Goal: Transaction & Acquisition: Purchase product/service

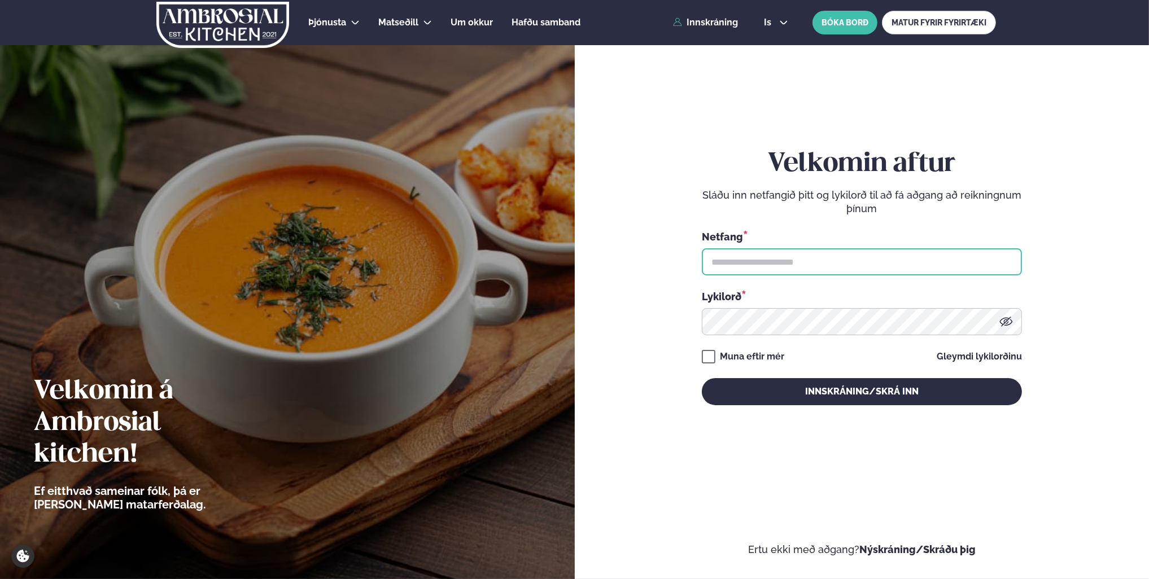
click at [828, 268] on input "text" at bounding box center [862, 261] width 320 height 27
click at [994, 268] on input "text" at bounding box center [862, 261] width 320 height 27
type input "**********"
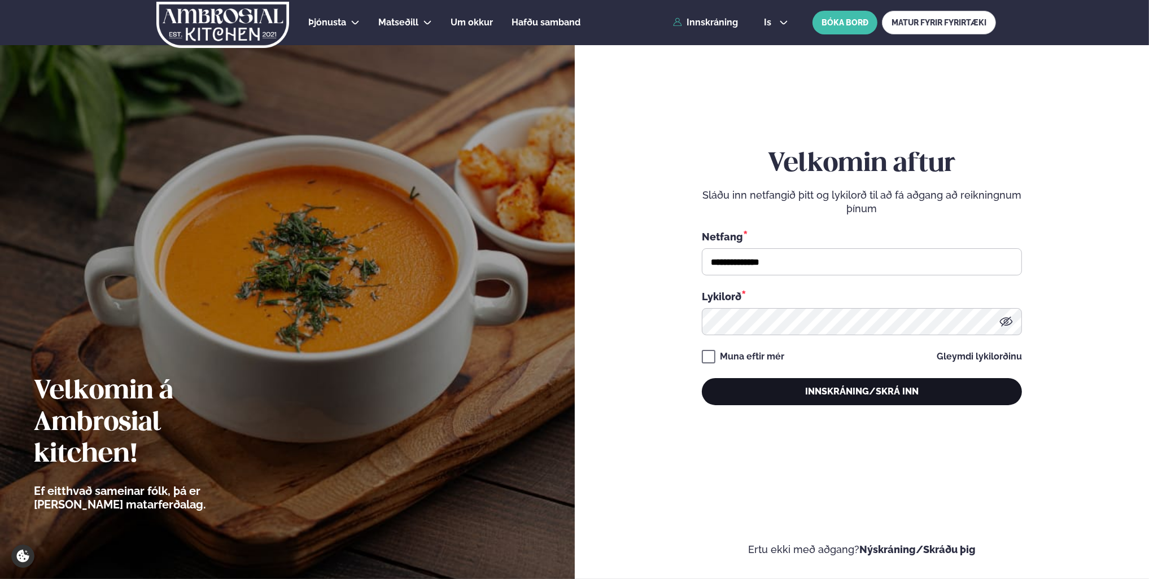
click at [831, 385] on button "Innskráning/Skrá inn" at bounding box center [862, 391] width 320 height 27
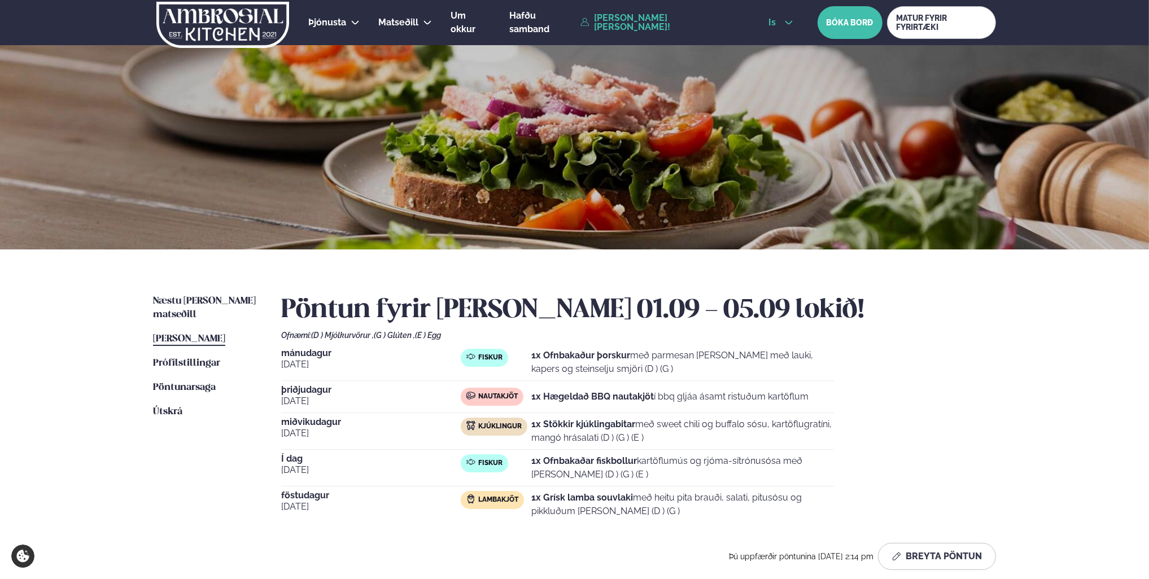
click at [770, 24] on span "is" at bounding box center [773, 22] width 11 height 9
click at [777, 49] on link "en" at bounding box center [780, 43] width 42 height 23
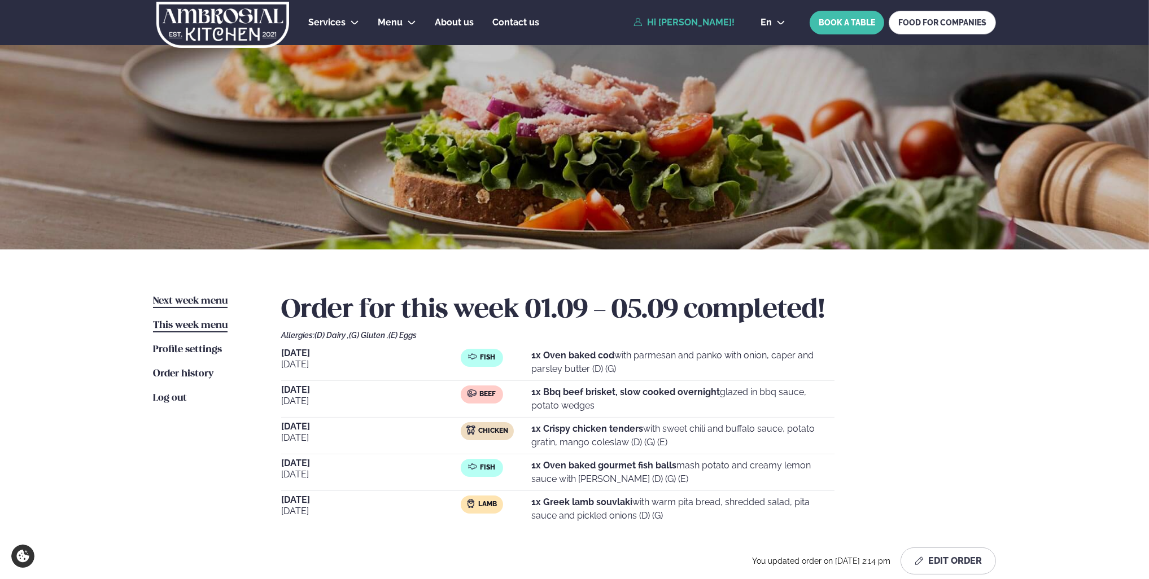
click at [203, 302] on span "Next week menu" at bounding box center [190, 301] width 75 height 10
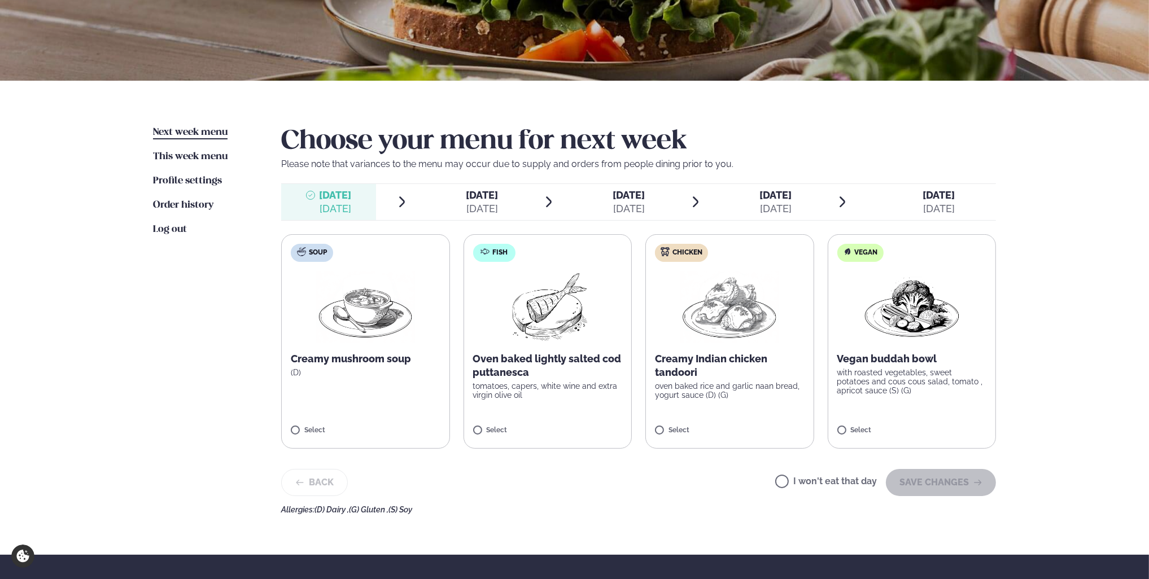
scroll to position [169, 0]
click at [580, 313] on img at bounding box center [547, 306] width 100 height 72
click at [207, 131] on span "Next week menu" at bounding box center [190, 132] width 75 height 10
click at [515, 426] on icon at bounding box center [514, 424] width 11 height 11
click at [562, 418] on label "Fish Oven baked lightly salted cod puttanesca tomatoes, capers, white wine and …" at bounding box center [548, 341] width 169 height 215
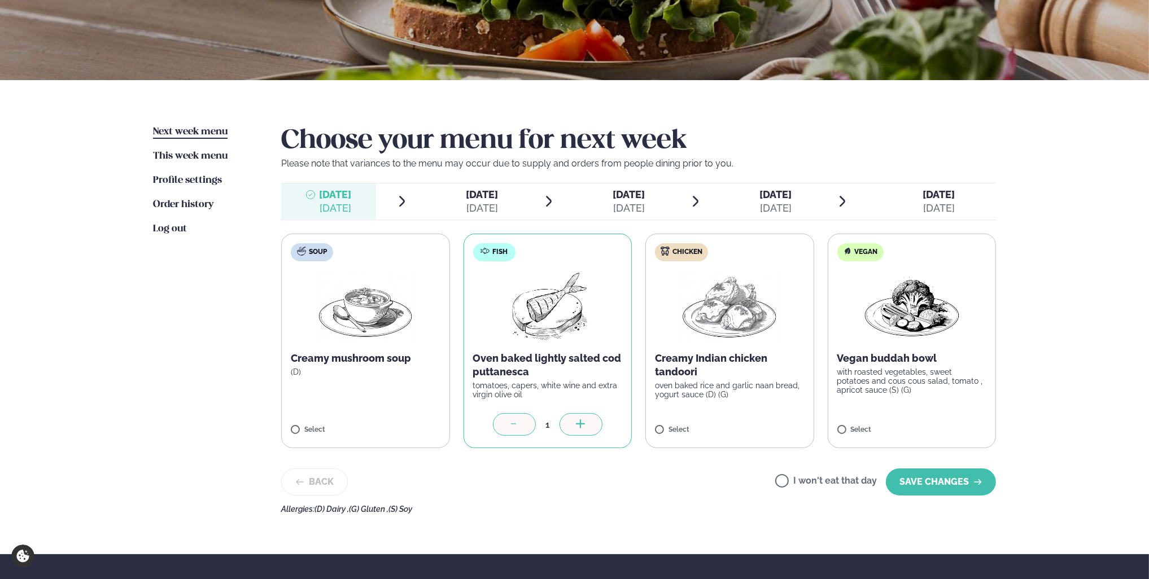
click at [603, 425] on div "1" at bounding box center [548, 424] width 150 height 23
click at [580, 427] on icon at bounding box center [580, 423] width 1 height 9
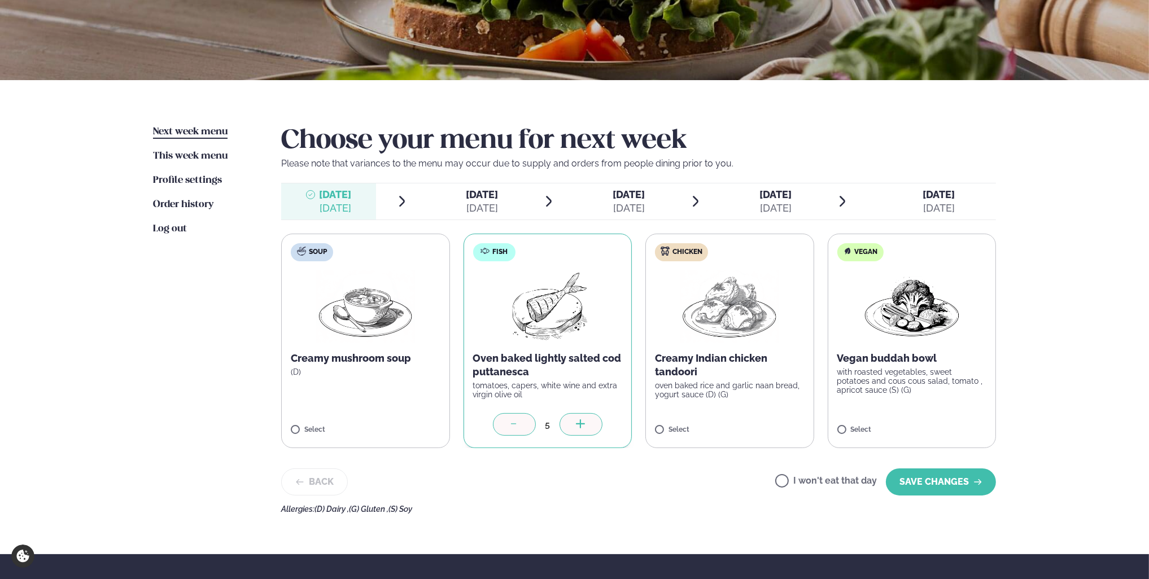
click at [509, 428] on icon at bounding box center [514, 424] width 11 height 11
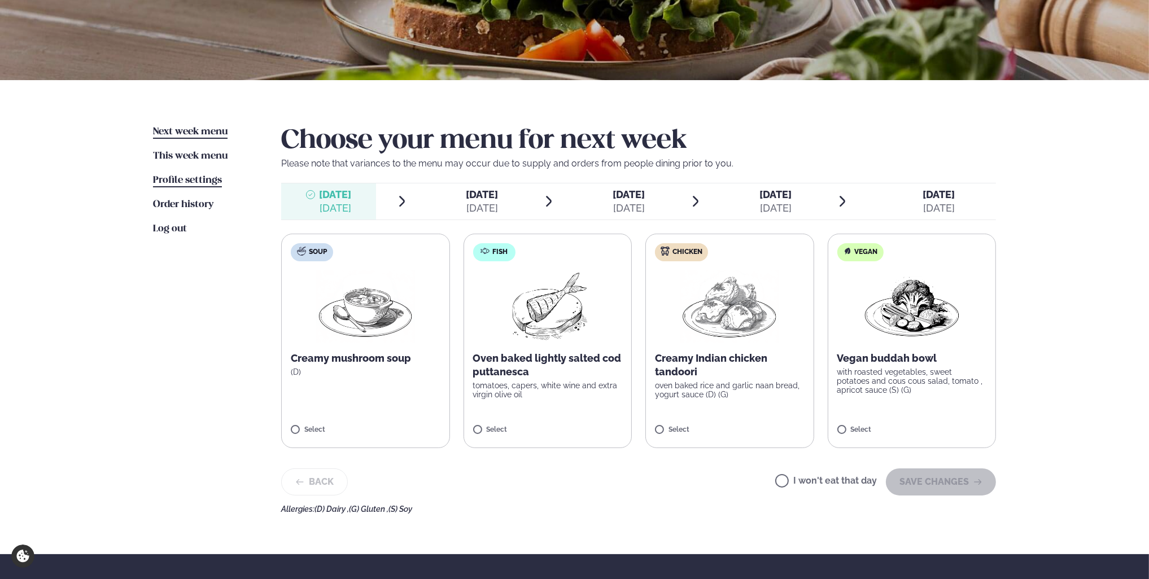
click at [200, 181] on span "Profile settings" at bounding box center [187, 181] width 69 height 10
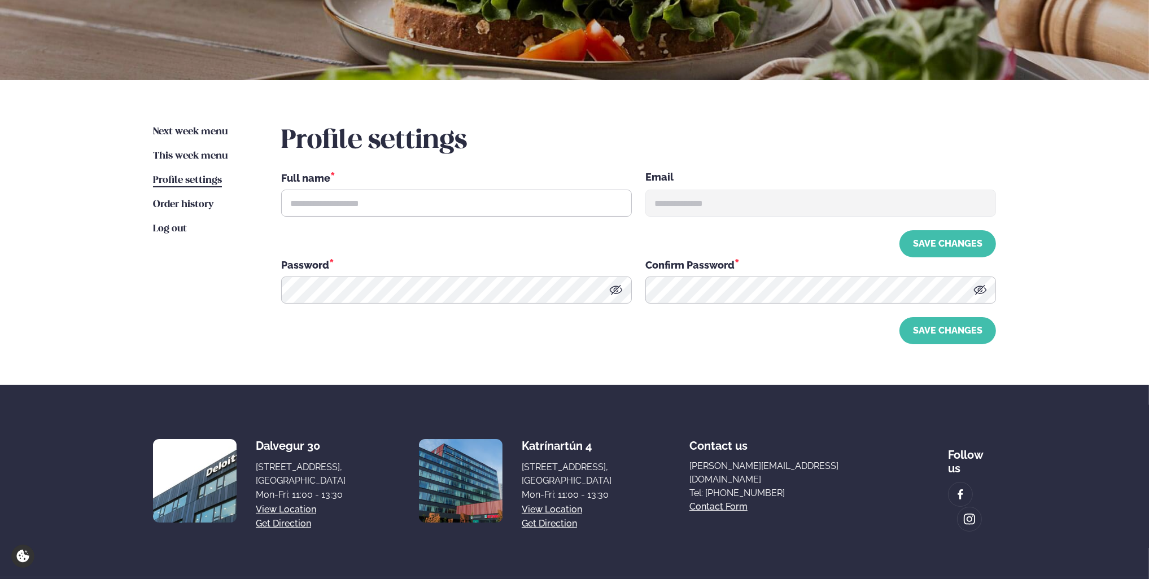
scroll to position [27, 0]
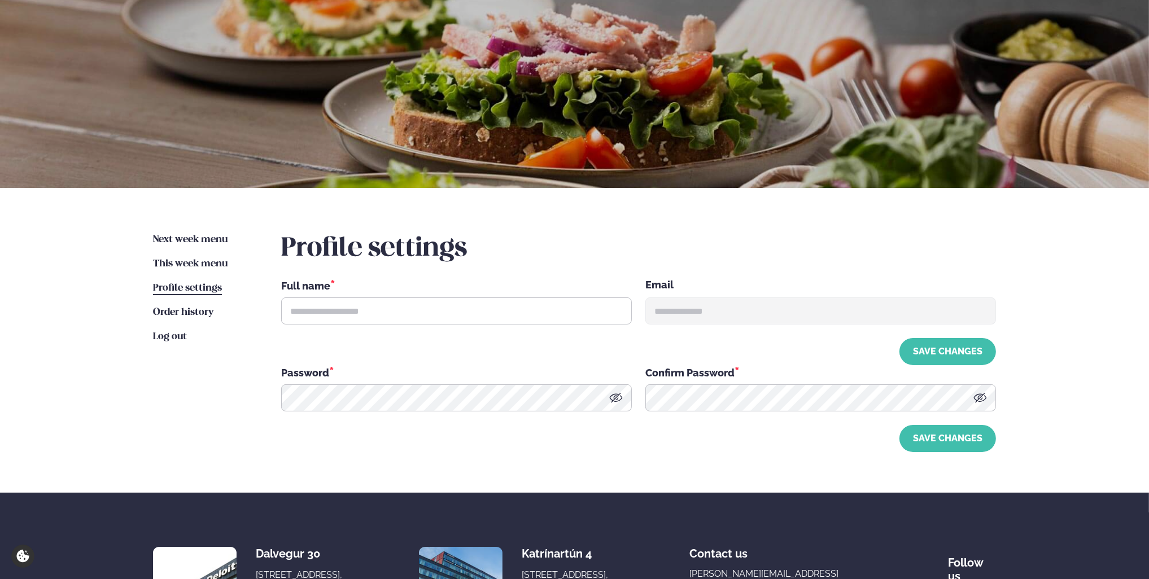
type input "**********"
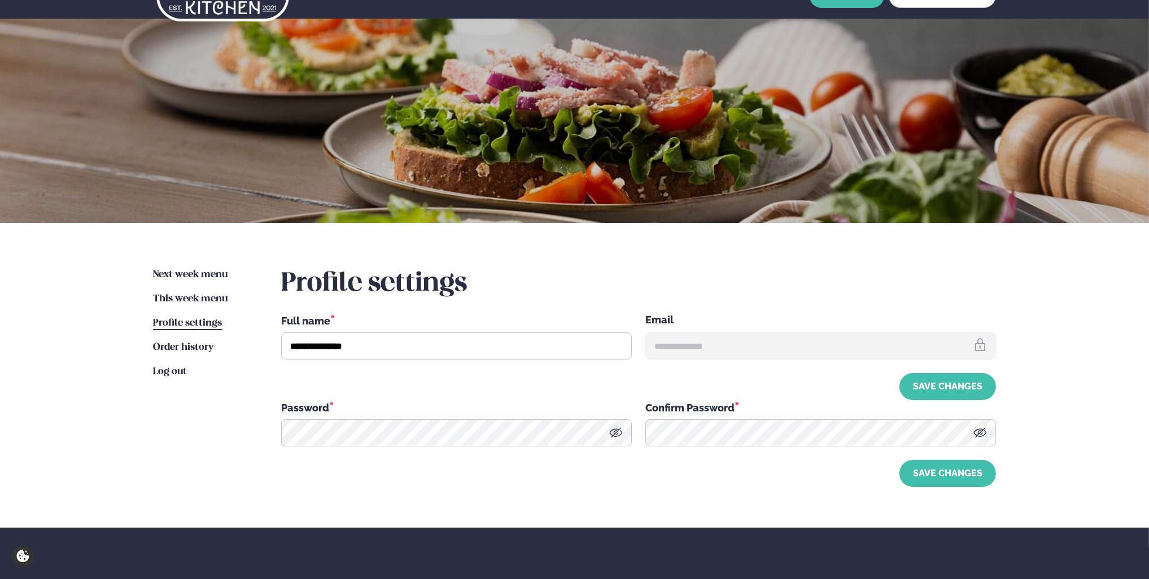
scroll to position [0, 0]
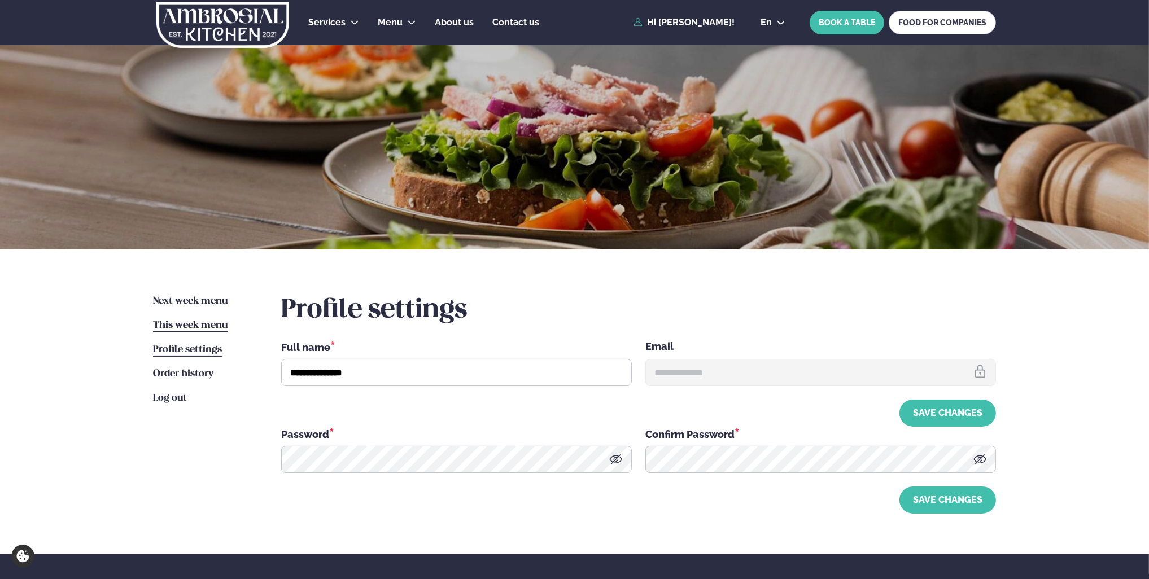
click at [209, 329] on span "This week menu" at bounding box center [190, 326] width 75 height 10
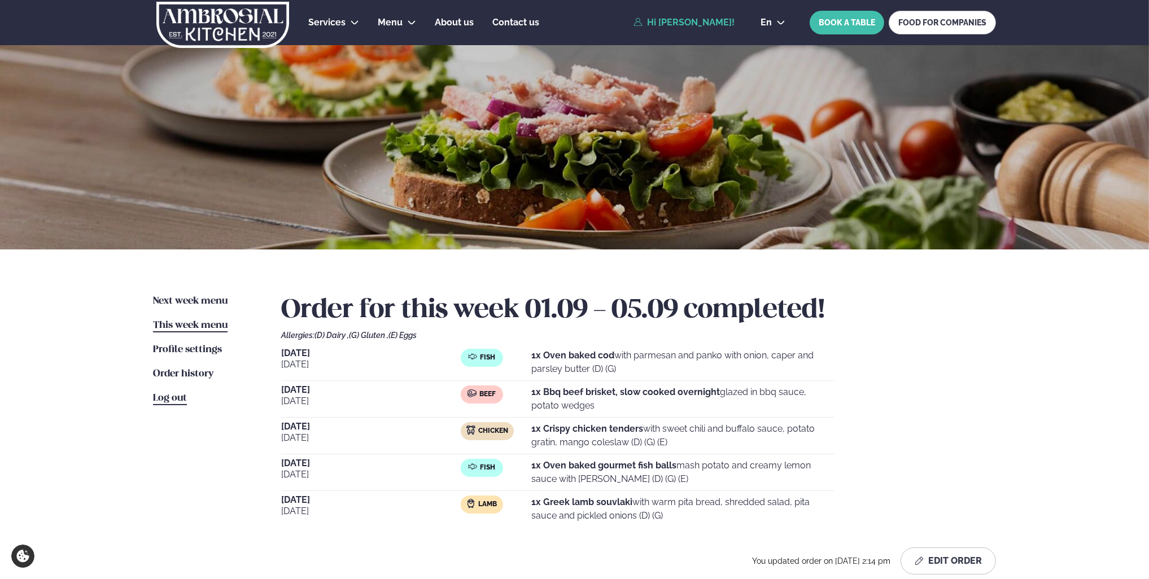
click at [186, 399] on li "Log out" at bounding box center [206, 399] width 106 height 14
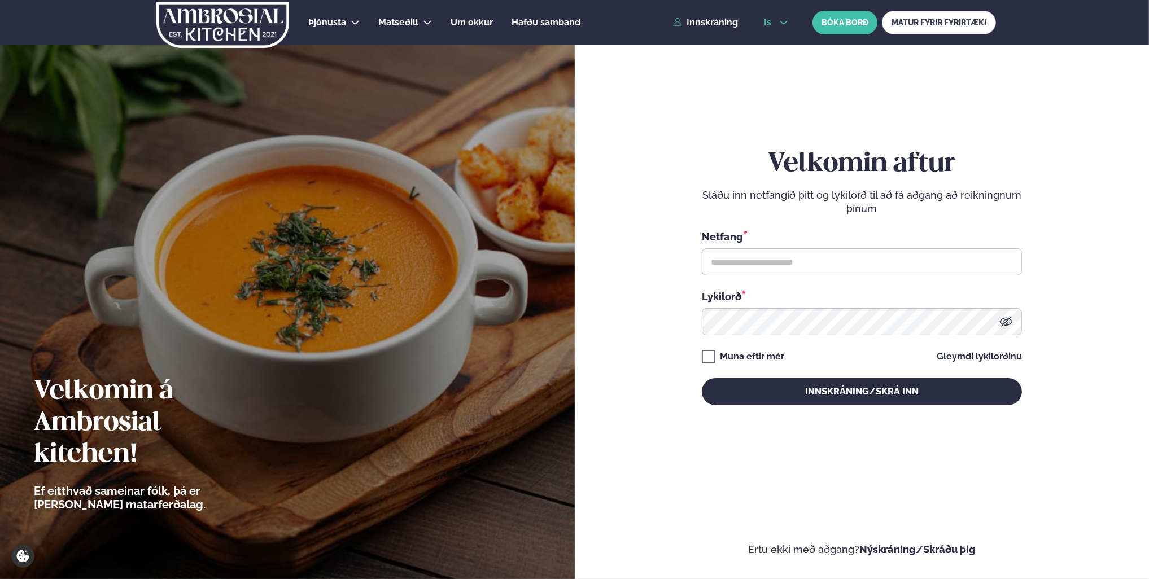
click at [566, 24] on button "is" at bounding box center [776, 22] width 42 height 9
click at [566, 40] on link "en" at bounding box center [776, 43] width 42 height 23
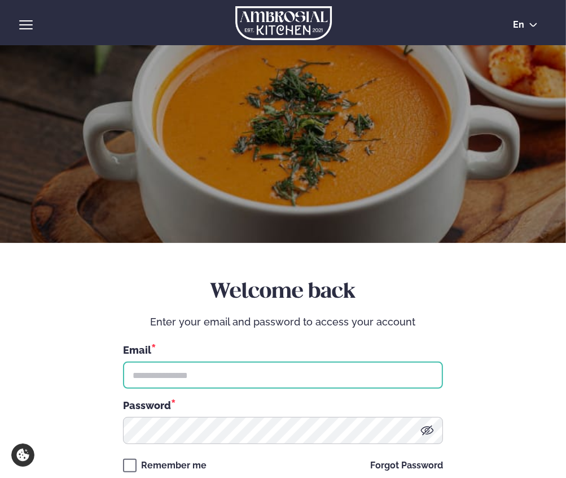
click at [304, 371] on input "text" at bounding box center [283, 374] width 320 height 27
type input "**********"
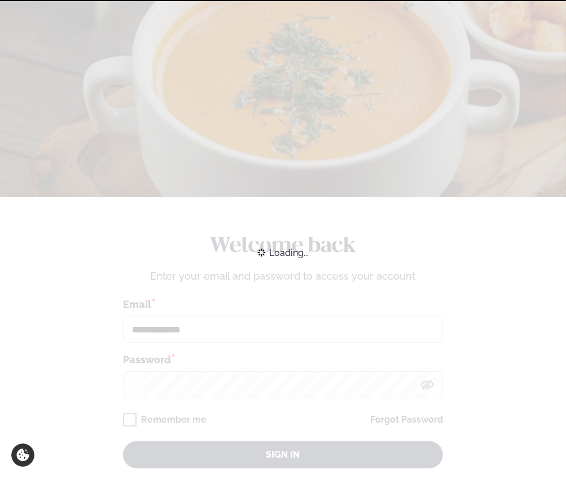
scroll to position [113, 0]
